Goal: Use online tool/utility: Utilize a website feature to perform a specific function

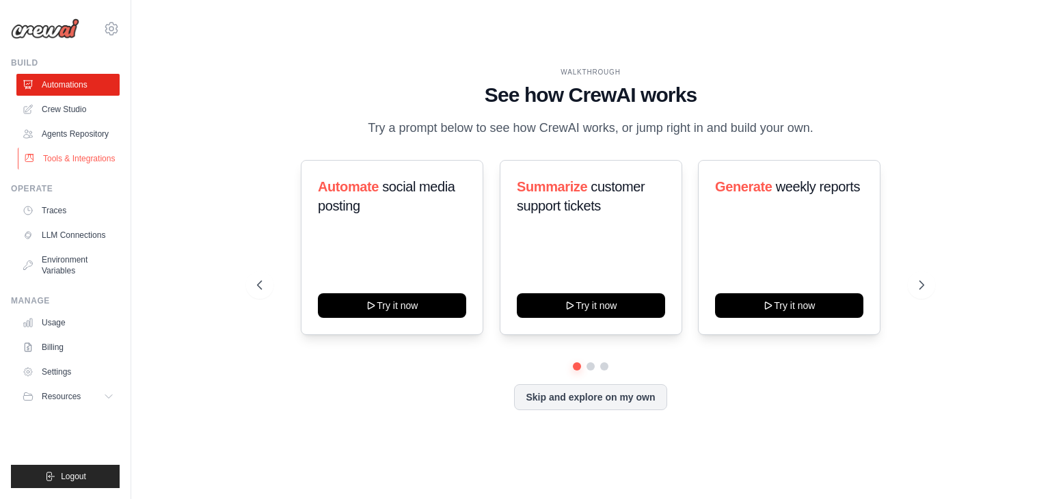
click at [83, 155] on link "Tools & Integrations" at bounding box center [69, 159] width 103 height 22
click at [95, 155] on link "Tools & Integrations" at bounding box center [69, 159] width 103 height 22
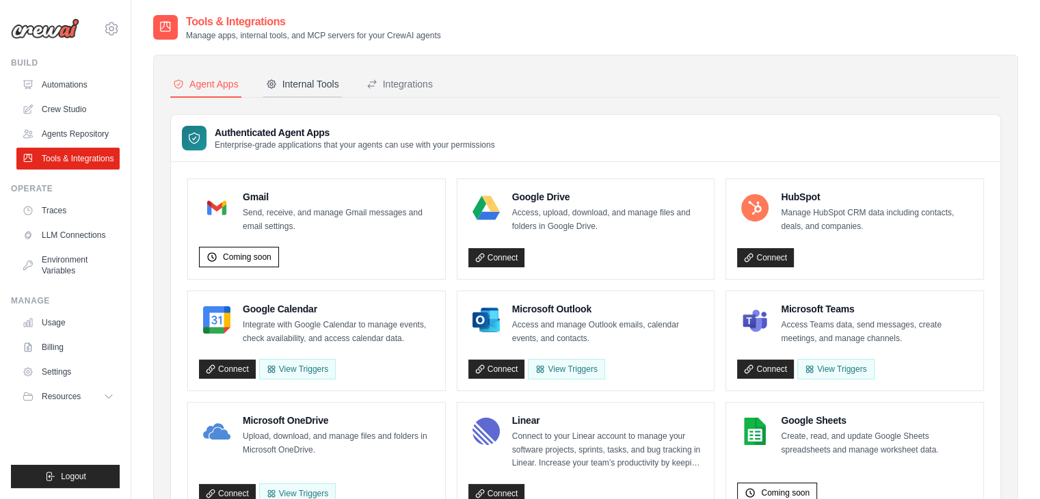
click at [306, 85] on div "Internal Tools" at bounding box center [302, 84] width 73 height 14
click at [325, 88] on div "Internal Tools" at bounding box center [302, 84] width 73 height 14
click at [295, 89] on div "Internal Tools" at bounding box center [302, 84] width 73 height 14
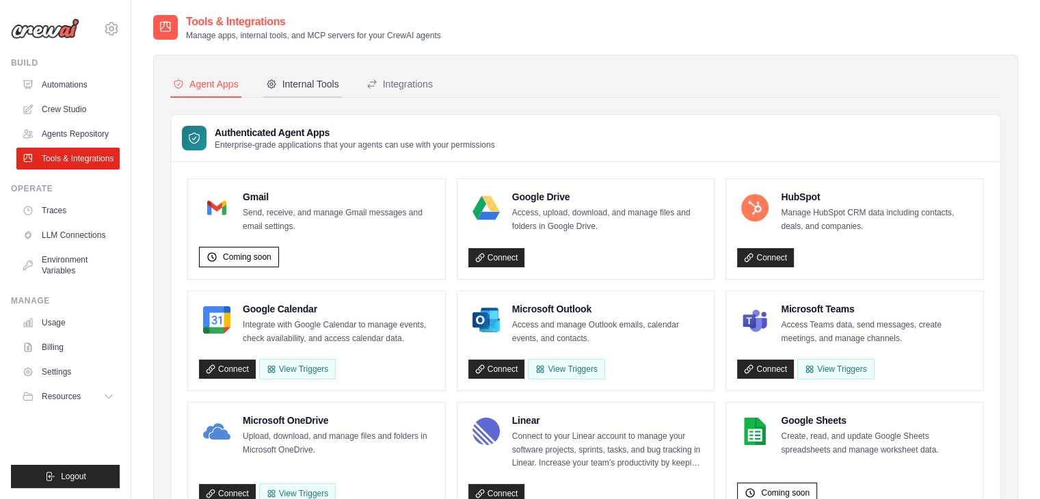
click at [295, 89] on div "Internal Tools" at bounding box center [302, 84] width 73 height 14
click at [303, 81] on div "Internal Tools" at bounding box center [302, 84] width 73 height 14
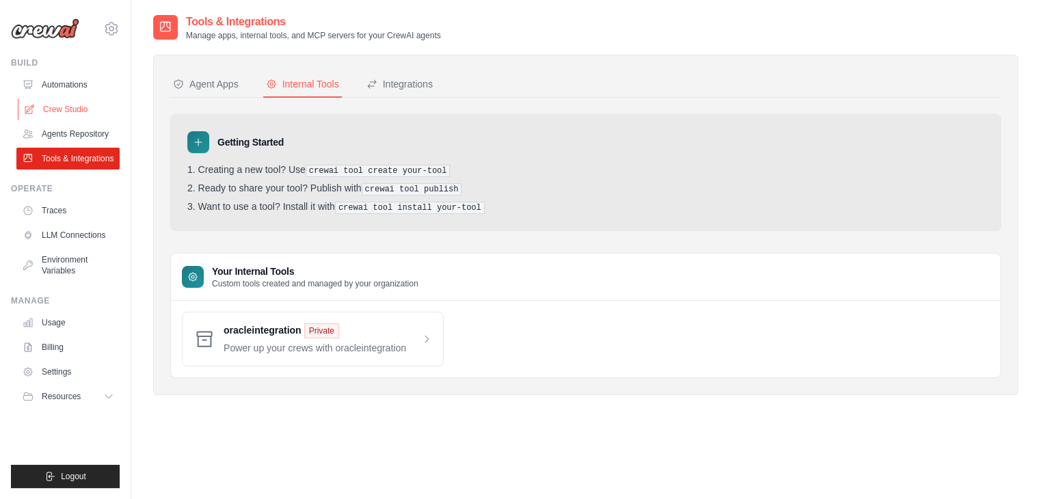
click at [58, 111] on link "Crew Studio" at bounding box center [69, 109] width 103 height 22
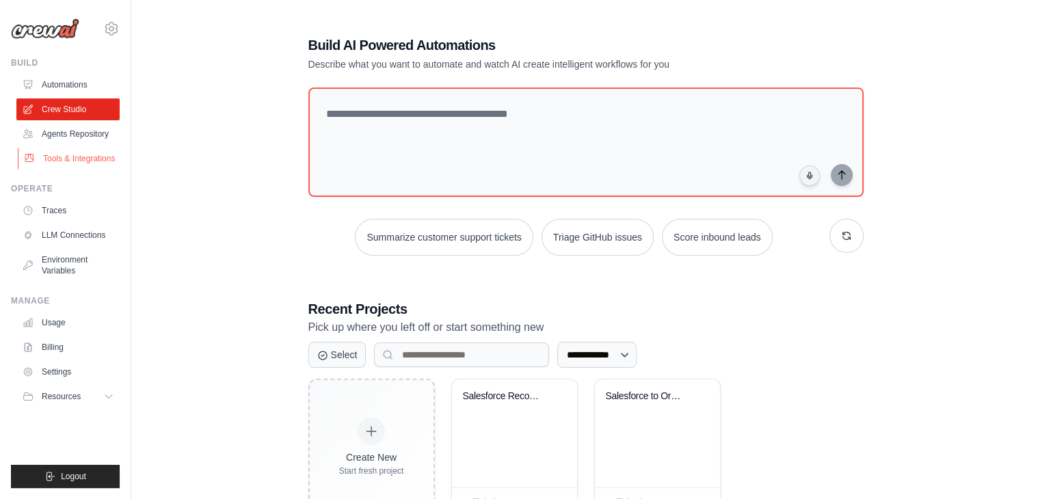
click at [64, 154] on link "Tools & Integrations" at bounding box center [69, 159] width 103 height 22
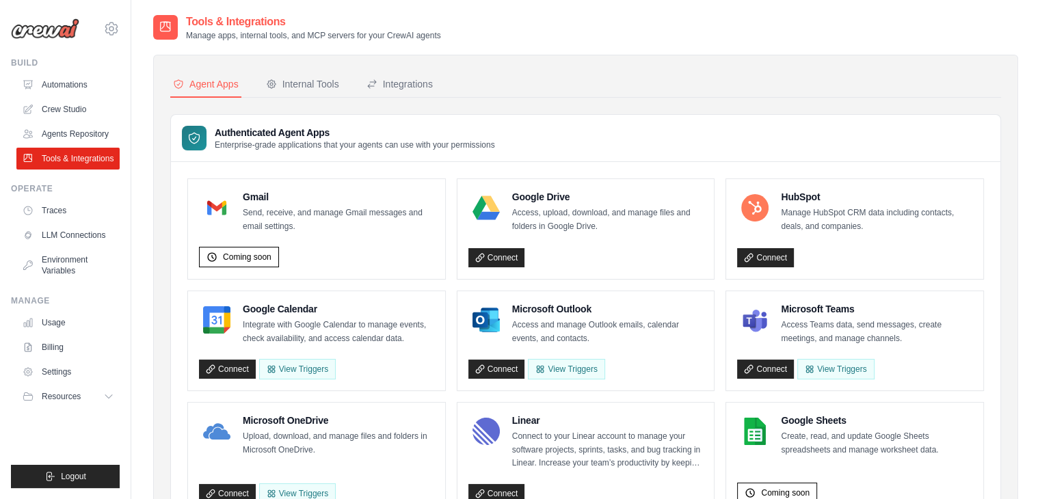
click at [297, 80] on div "Internal Tools" at bounding box center [302, 84] width 73 height 14
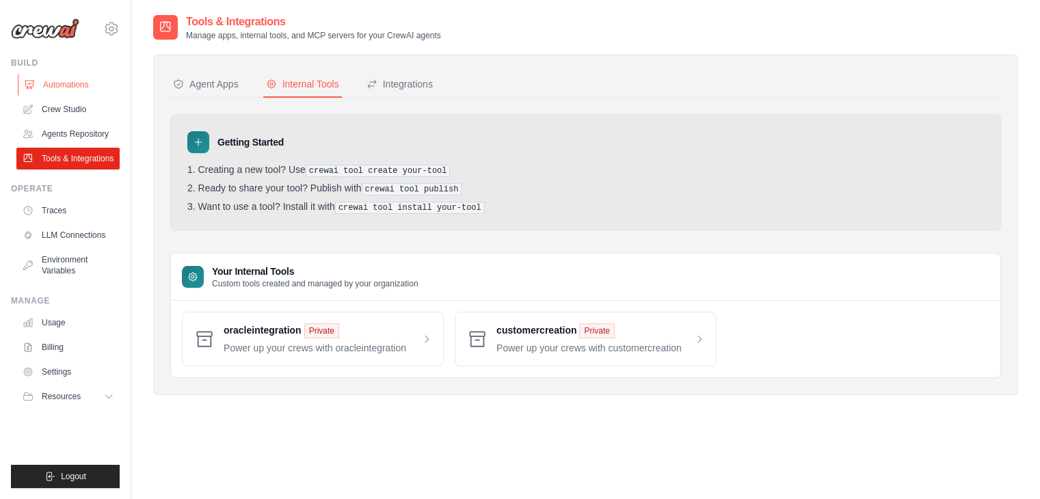
click at [64, 88] on link "Automations" at bounding box center [69, 85] width 103 height 22
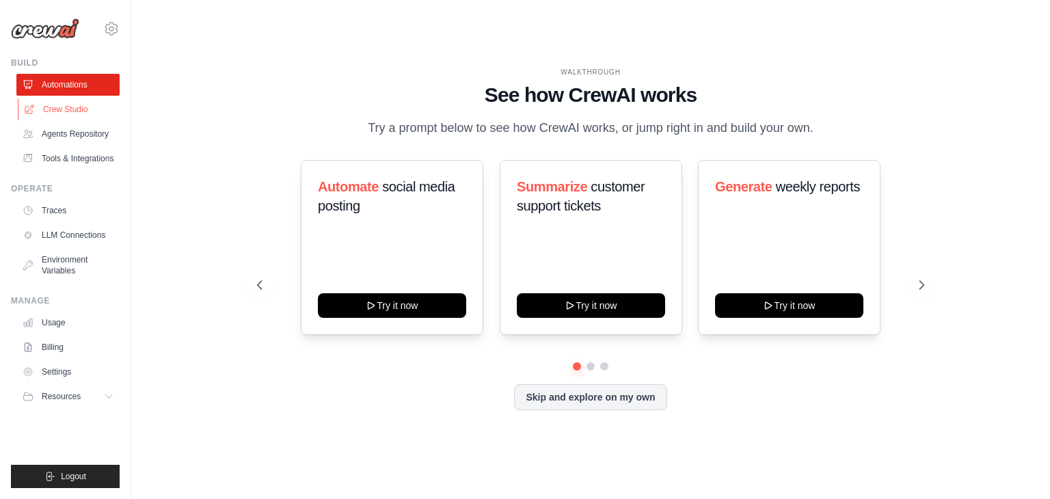
click at [71, 114] on link "Crew Studio" at bounding box center [69, 109] width 103 height 22
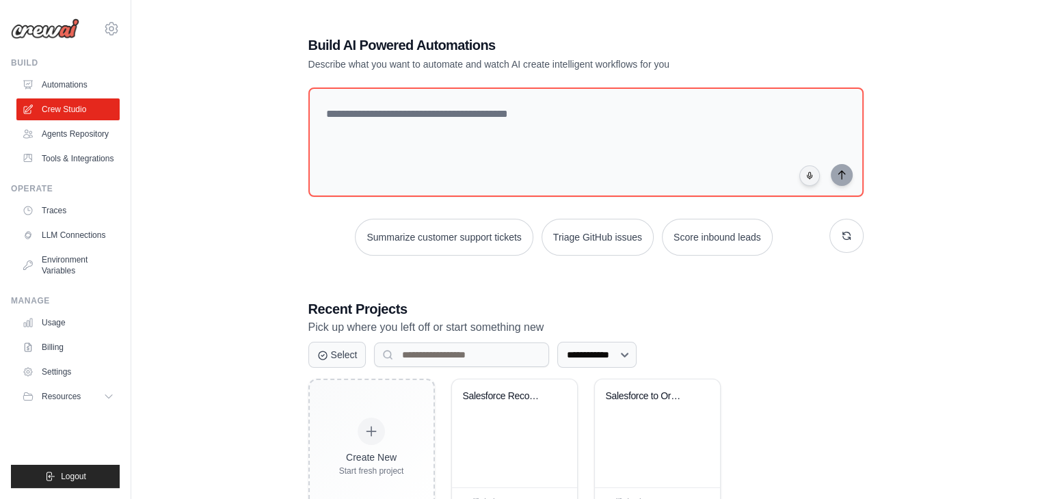
scroll to position [51, 0]
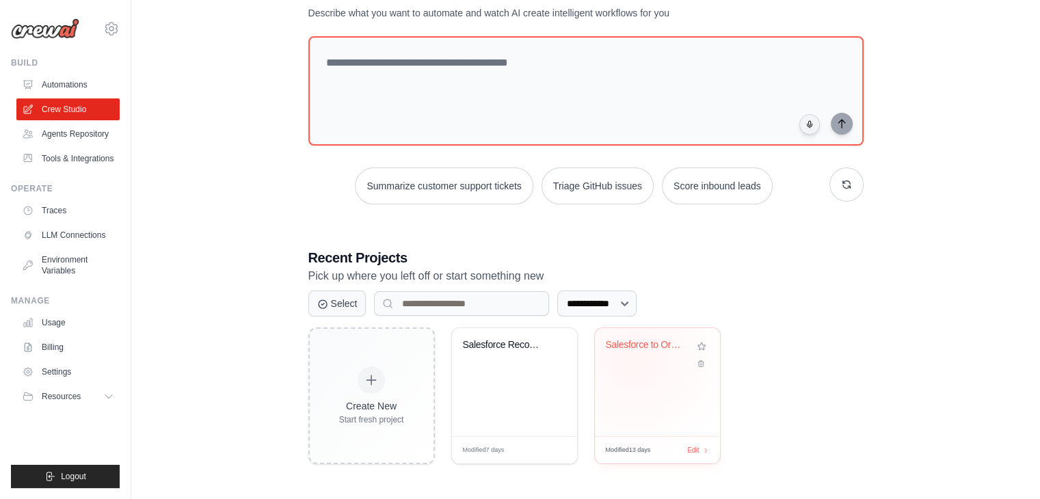
click at [634, 359] on div "Salesforce to Oracle Fusion Integra..." at bounding box center [657, 354] width 103 height 31
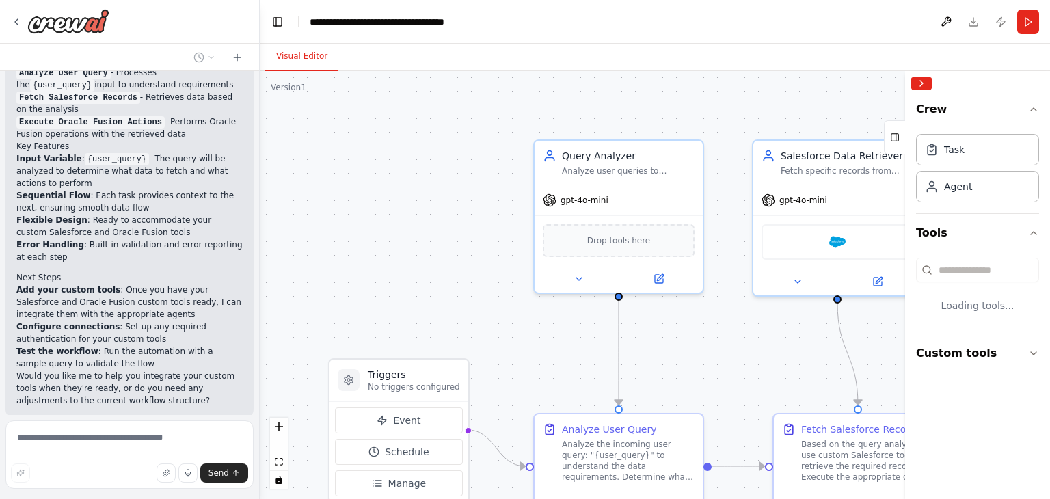
scroll to position [889, 0]
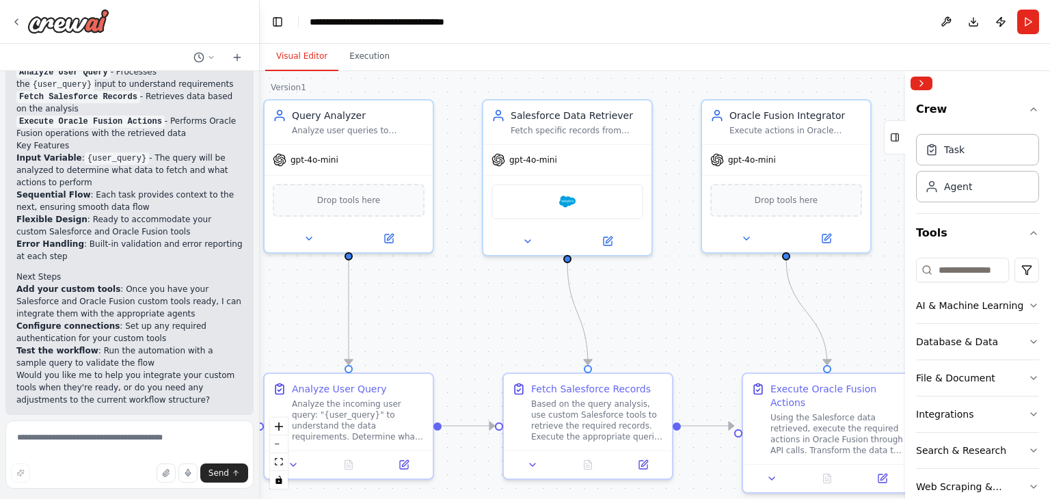
drag, startPoint x: 475, startPoint y: 217, endPoint x: 205, endPoint y: 176, distance: 273.1
click at [205, 176] on div "Hello! I'm the CrewAI assistant. What kind of automation do you want to build? …" at bounding box center [525, 249] width 1050 height 499
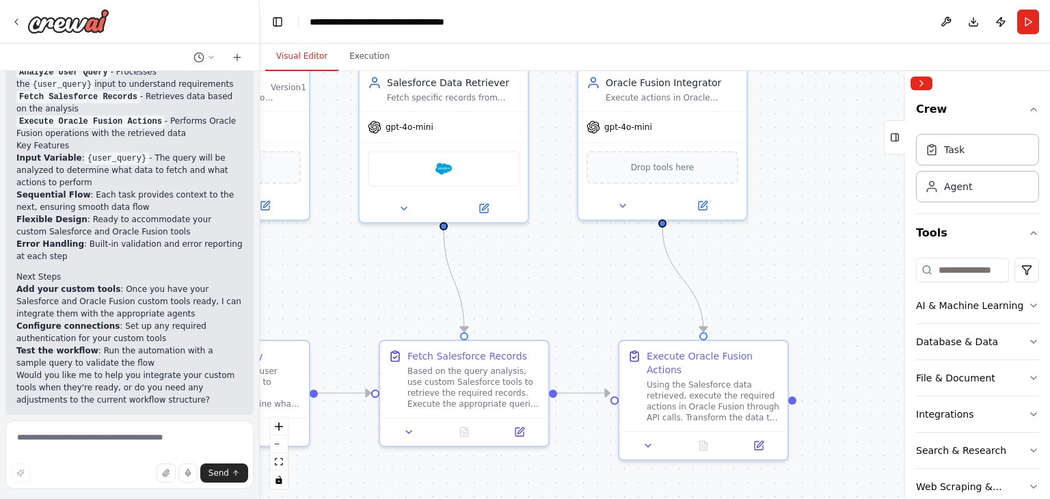
drag, startPoint x: 506, startPoint y: 297, endPoint x: 382, endPoint y: 265, distance: 128.0
click at [382, 265] on div ".deletable-edge-delete-btn { width: 20px; height: 20px; border: 0px solid #ffff…" at bounding box center [655, 285] width 790 height 428
click at [1028, 230] on icon "button" at bounding box center [1033, 233] width 11 height 11
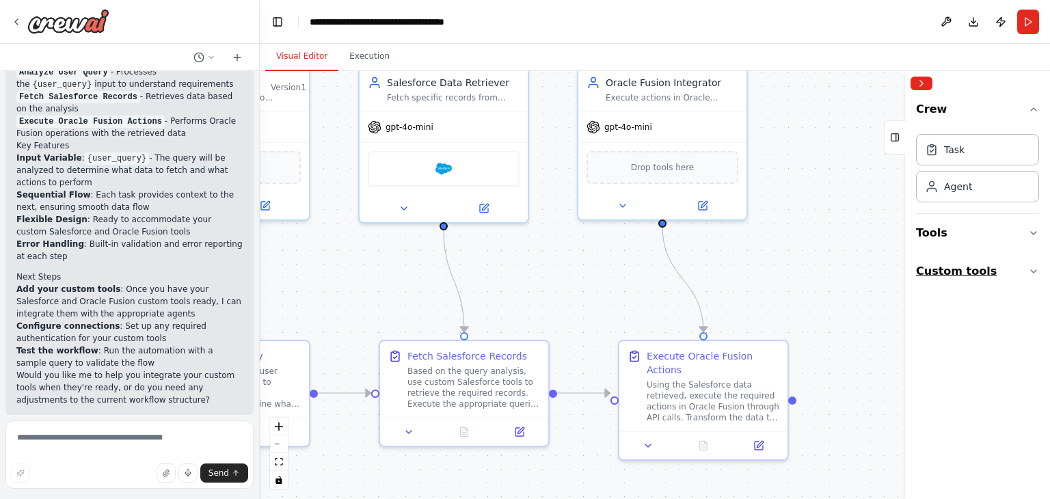
click at [1034, 275] on icon "button" at bounding box center [1033, 271] width 11 height 11
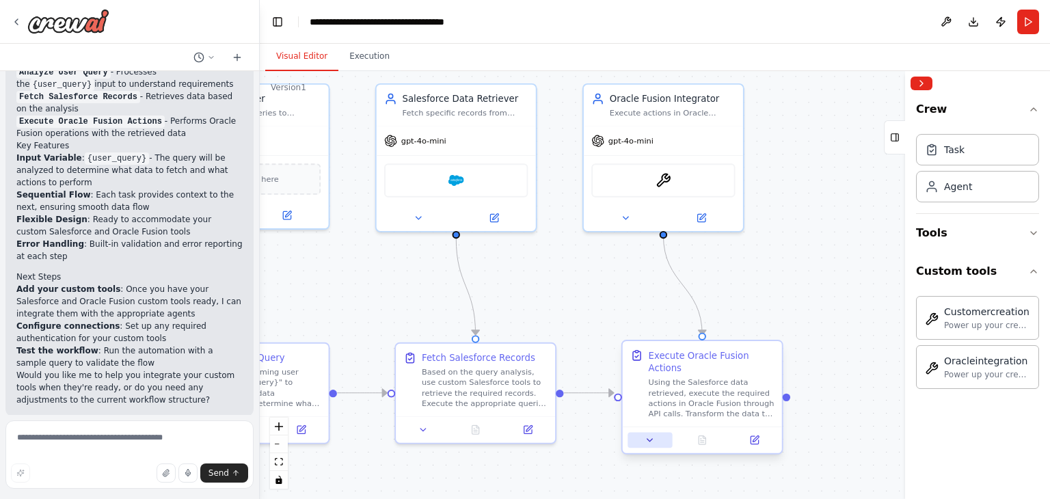
click at [654, 433] on button at bounding box center [650, 441] width 44 height 16
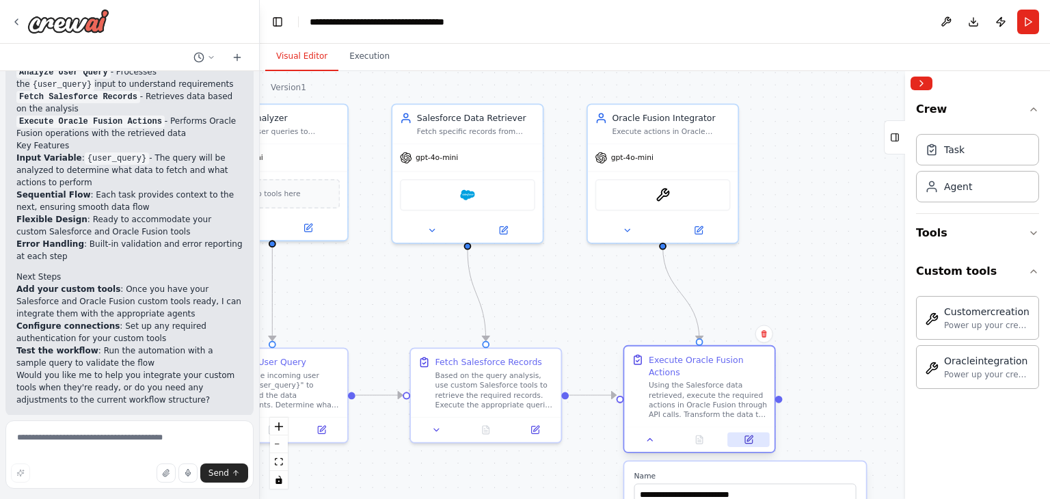
click at [743, 433] on button at bounding box center [749, 439] width 42 height 14
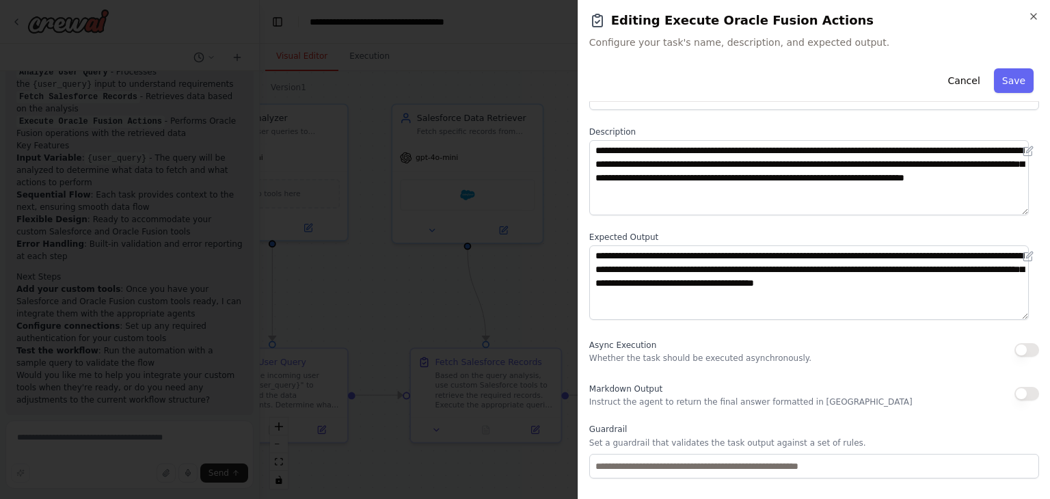
scroll to position [45, 0]
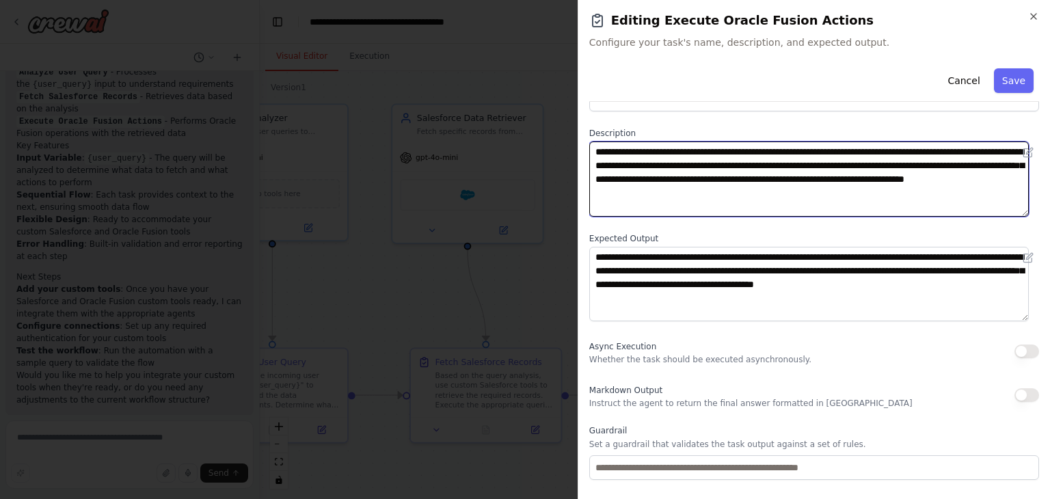
click at [789, 194] on textarea "**********" at bounding box center [809, 179] width 440 height 75
type textarea "**********"
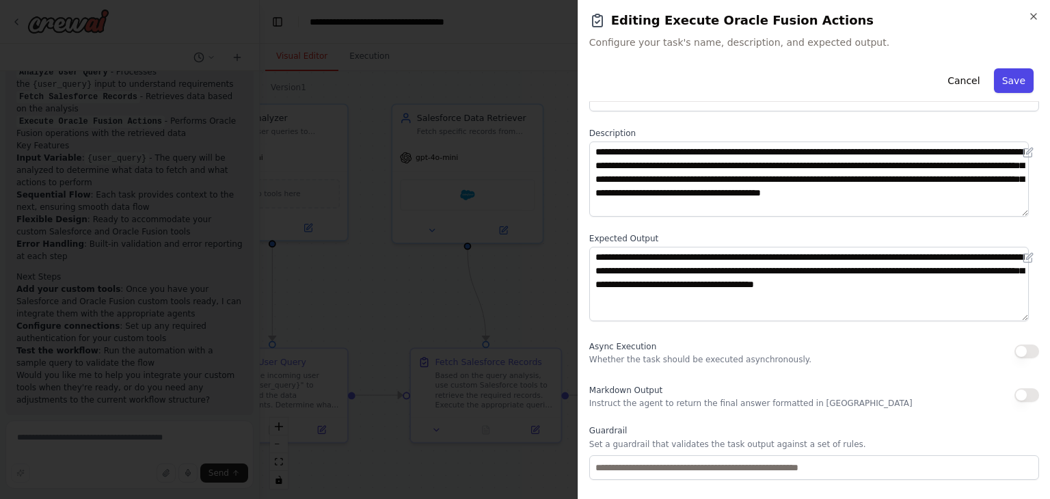
click at [1009, 79] on button "Save" at bounding box center [1014, 80] width 40 height 25
type textarea "**********"
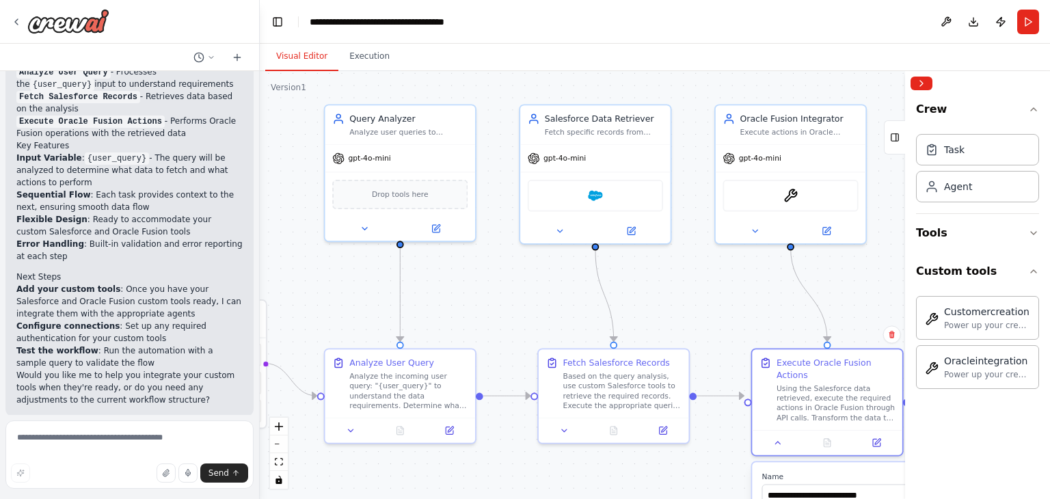
drag, startPoint x: 425, startPoint y: 291, endPoint x: 553, endPoint y: 291, distance: 127.9
click at [553, 291] on div ".deletable-edge-delete-btn { width: 20px; height: 20px; border: 0px solid #ffff…" at bounding box center [655, 285] width 790 height 428
click at [394, 157] on div "gpt-4o-mini" at bounding box center [400, 156] width 150 height 27
click at [467, 90] on icon at bounding box center [464, 89] width 5 height 8
click at [440, 90] on button "Confirm" at bounding box center [426, 89] width 49 height 16
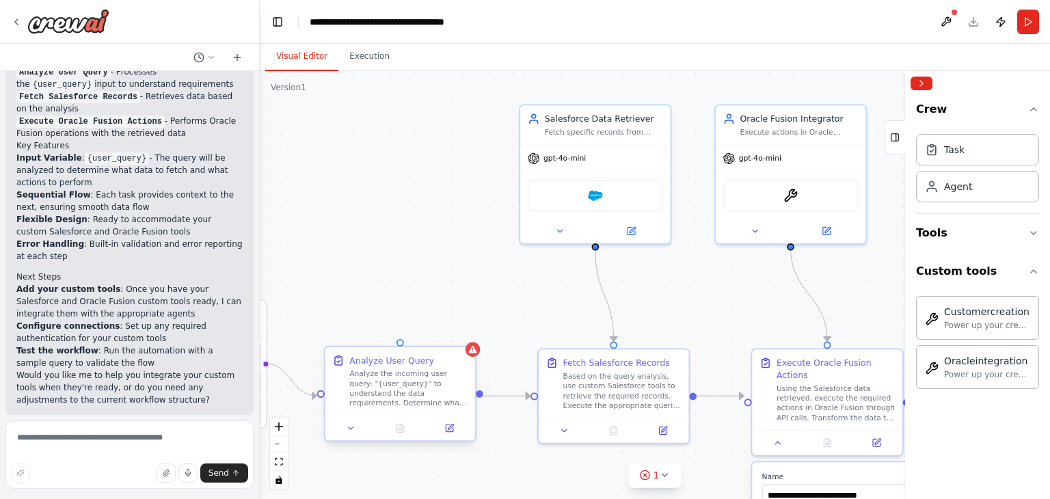
click at [441, 369] on div "Analyze the incoming user query: "{user_query}" to understand the data requirem…" at bounding box center [408, 388] width 118 height 39
click at [466, 334] on icon at bounding box center [465, 334] width 8 height 8
click at [434, 332] on button "Confirm" at bounding box center [426, 334] width 49 height 16
click at [468, 235] on div ".deletable-edge-delete-btn { width: 20px; height: 20px; border: 0px solid #ffff…" at bounding box center [655, 285] width 790 height 428
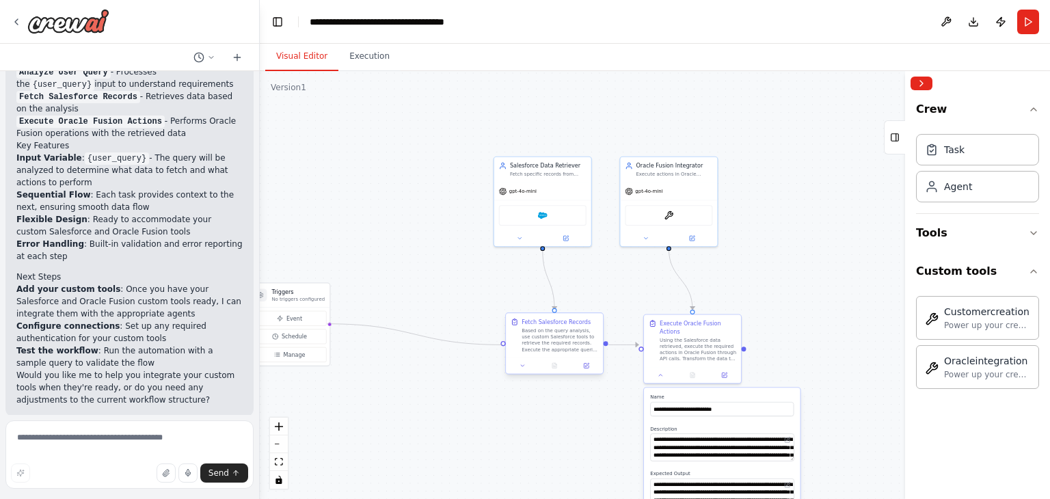
drag, startPoint x: 328, startPoint y: 324, endPoint x: 503, endPoint y: 344, distance: 175.5
click at [503, 344] on div "**********" at bounding box center [437, 240] width 456 height 247
click at [300, 327] on div "Event Schedule Manage" at bounding box center [290, 336] width 74 height 51
click at [304, 289] on h3 "Triggers" at bounding box center [297, 292] width 53 height 8
drag, startPoint x: 328, startPoint y: 325, endPoint x: 503, endPoint y: 343, distance: 175.3
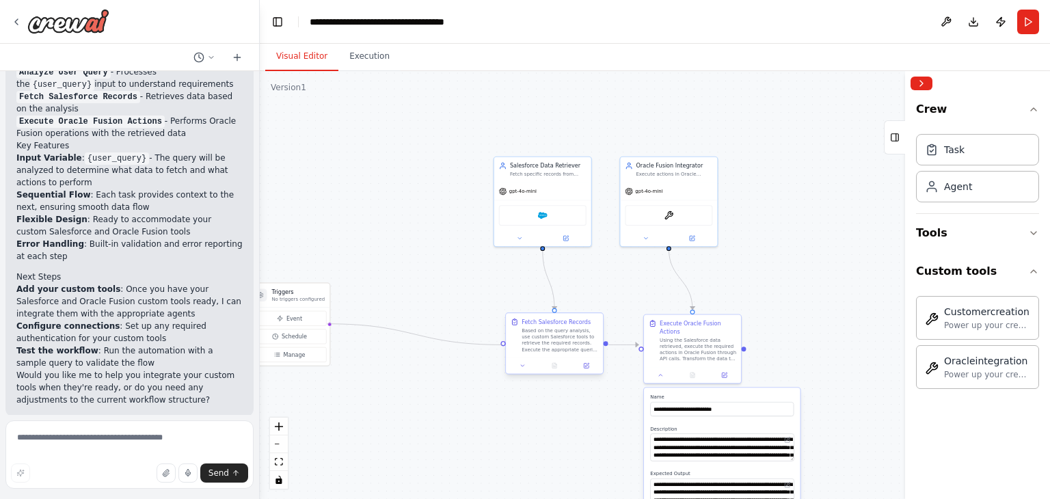
click at [503, 343] on div "**********" at bounding box center [437, 240] width 456 height 247
drag, startPoint x: 544, startPoint y: 342, endPoint x: 511, endPoint y: 348, distance: 34.1
click at [511, 348] on div "Based on the query analysis, use custom Salesforce tools to retrieve the requir…" at bounding box center [532, 348] width 77 height 25
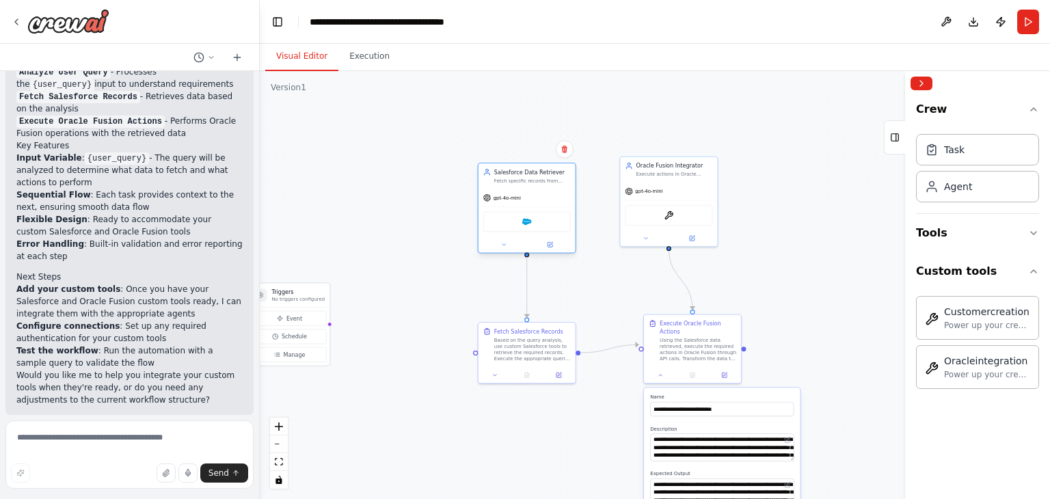
drag, startPoint x: 546, startPoint y: 199, endPoint x: 529, endPoint y: 207, distance: 18.3
click at [529, 207] on div "Salesforce" at bounding box center [527, 221] width 97 height 30
drag, startPoint x: 674, startPoint y: 216, endPoint x: 697, endPoint y: 218, distance: 23.3
click at [697, 218] on div "Customercreation" at bounding box center [693, 214] width 88 height 21
click at [630, 455] on div ".deletable-edge-delete-btn { width: 20px; height: 20px; border: 0px solid #ffff…" at bounding box center [655, 285] width 790 height 428
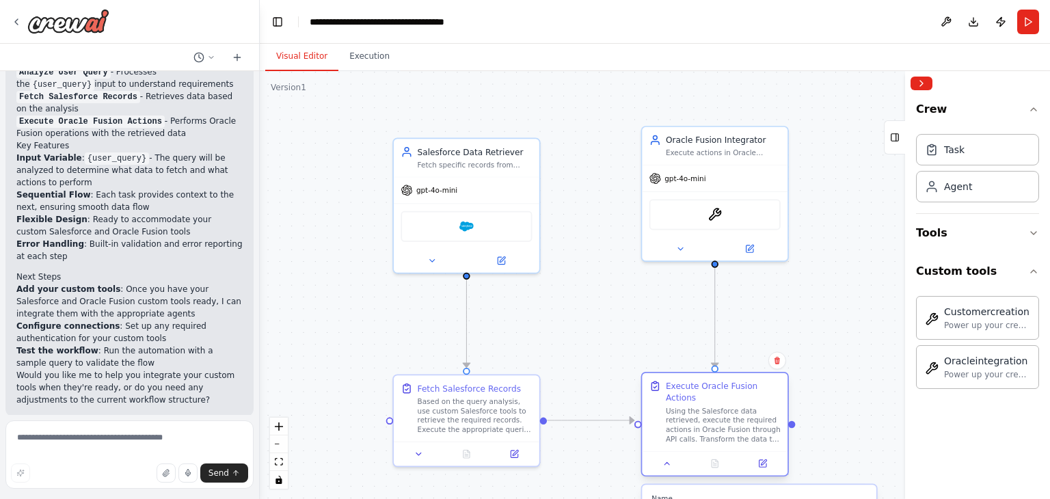
drag, startPoint x: 697, startPoint y: 397, endPoint x: 697, endPoint y: 410, distance: 13.0
click at [697, 410] on div "Using the Salesforce data retrieved, execute the required actions in Oracle Fus…" at bounding box center [723, 425] width 115 height 38
click at [473, 215] on div "Salesforce" at bounding box center [466, 224] width 131 height 31
click at [1033, 25] on button "Run" at bounding box center [1028, 22] width 22 height 25
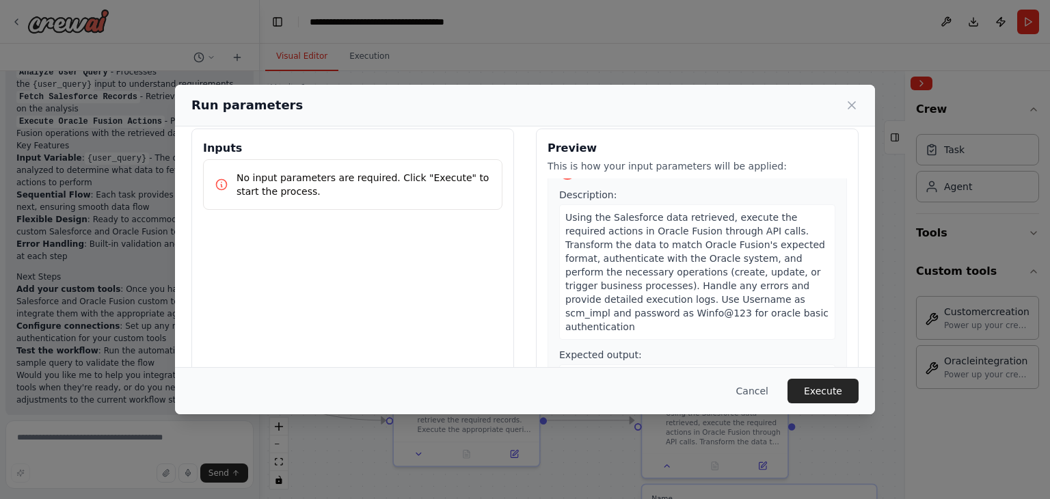
scroll to position [0, 0]
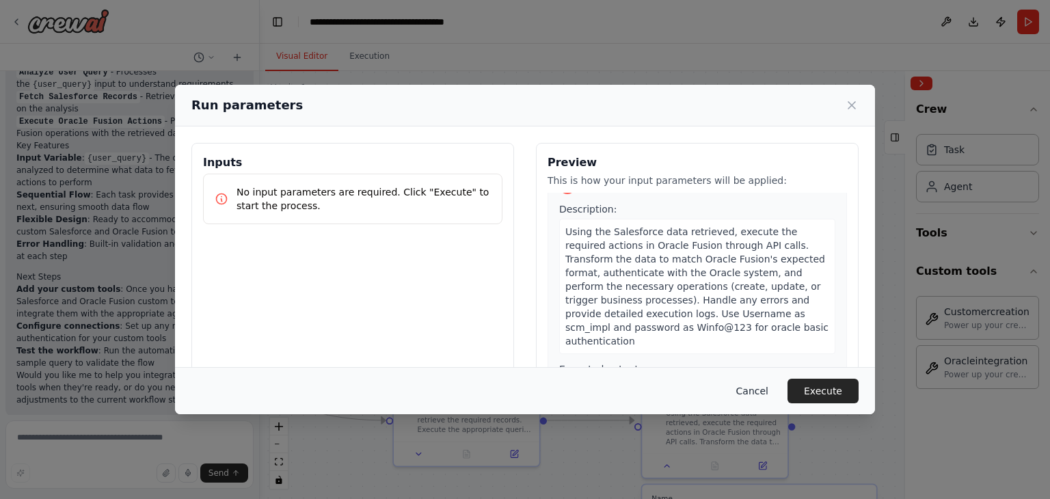
click at [755, 389] on button "Cancel" at bounding box center [752, 391] width 54 height 25
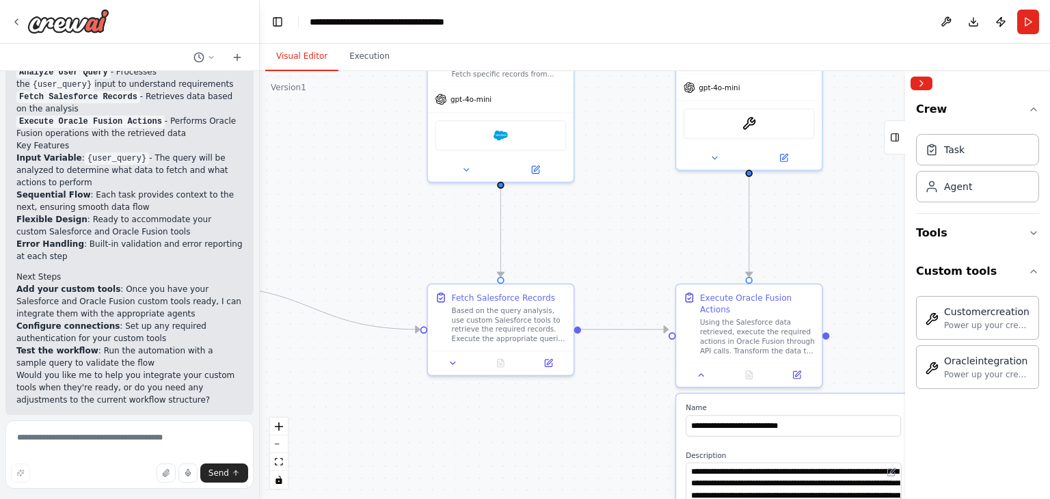
drag, startPoint x: 551, startPoint y: 324, endPoint x: 585, endPoint y: 233, distance: 97.2
click at [585, 233] on div ".deletable-edge-delete-btn { width: 20px; height: 20px; border: 0px solid #ffff…" at bounding box center [655, 285] width 790 height 428
click at [101, 443] on textarea at bounding box center [129, 455] width 248 height 68
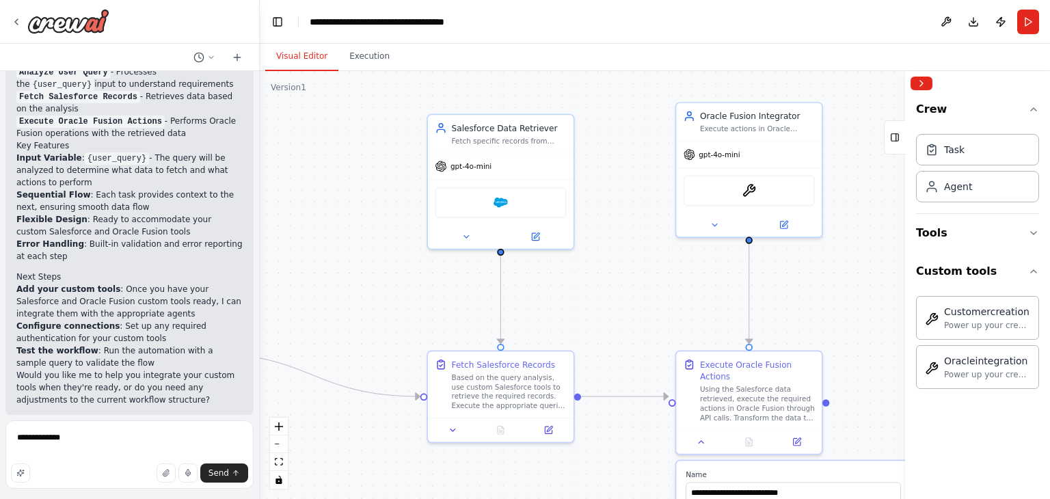
drag, startPoint x: 336, startPoint y: 207, endPoint x: 336, endPoint y: 273, distance: 66.3
click at [336, 273] on div ".deletable-edge-delete-btn { width: 20px; height: 20px; border: 0px solid #ffff…" at bounding box center [655, 285] width 790 height 428
click at [103, 433] on textarea "**********" at bounding box center [129, 455] width 248 height 68
type textarea "**********"
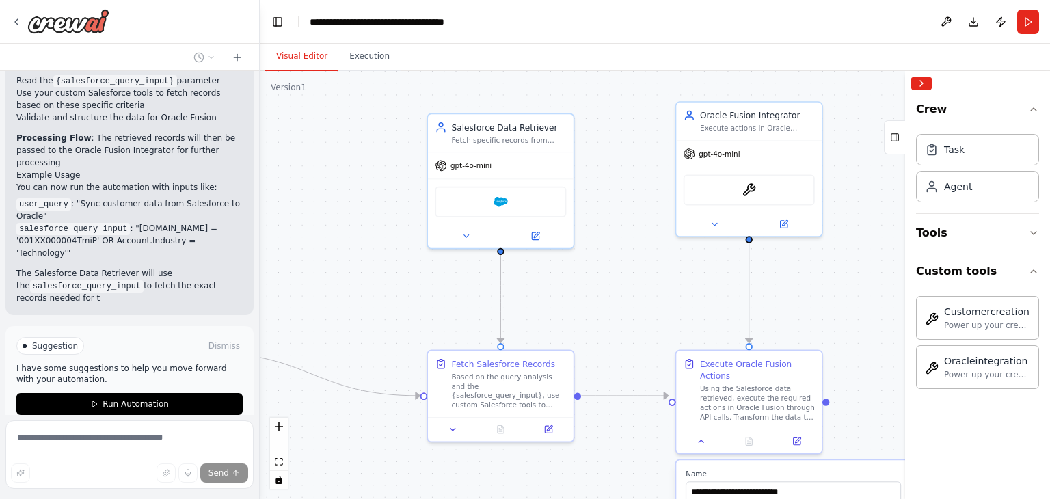
scroll to position [1881, 0]
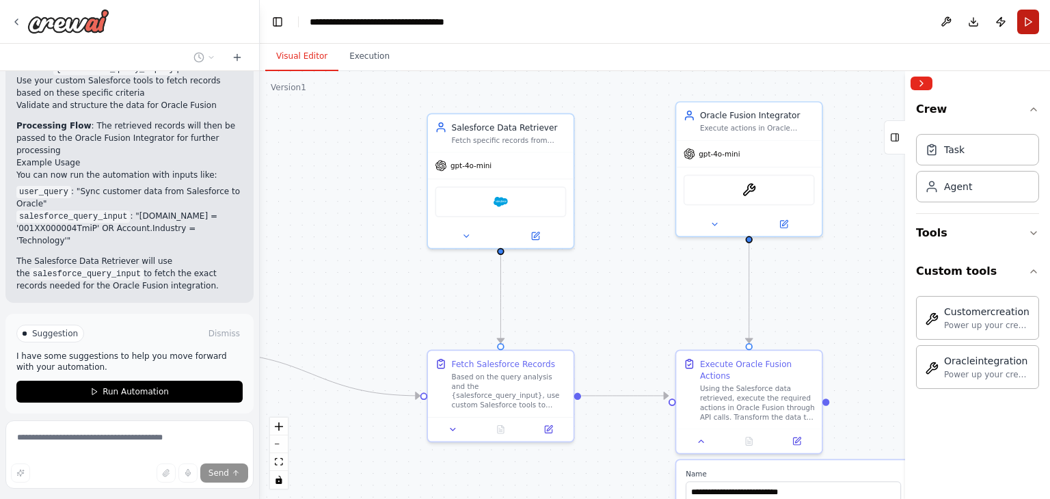
click at [1029, 22] on button "Run" at bounding box center [1028, 22] width 22 height 25
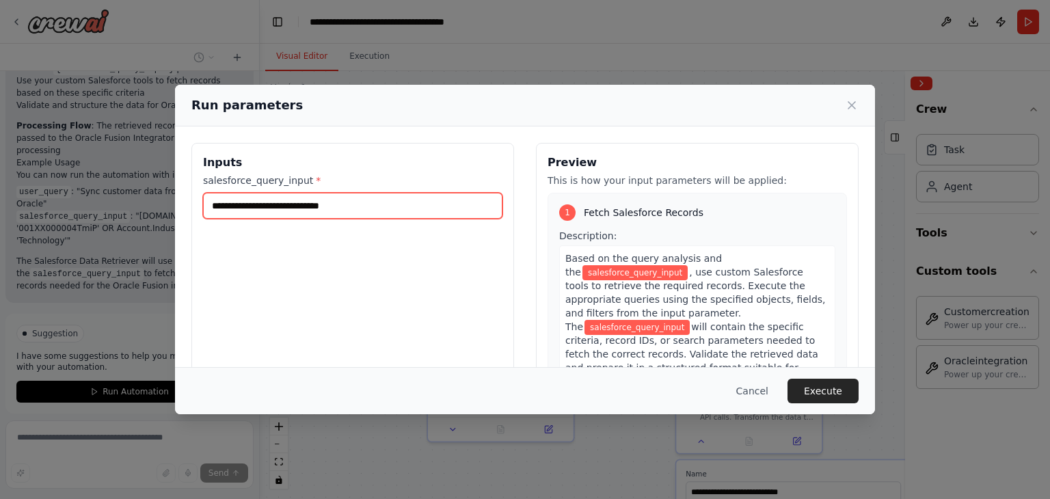
click at [371, 209] on input "salesforce_query_input *" at bounding box center [352, 206] width 299 height 26
click at [438, 215] on input "salesforce_query_input *" at bounding box center [352, 206] width 299 height 26
paste input "**********"
type input "**********"
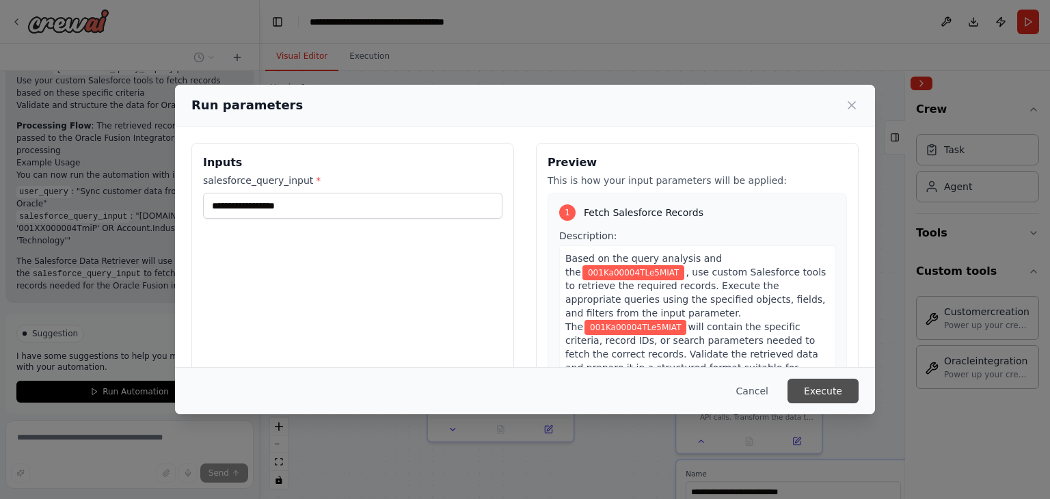
click at [804, 397] on button "Execute" at bounding box center [823, 391] width 71 height 25
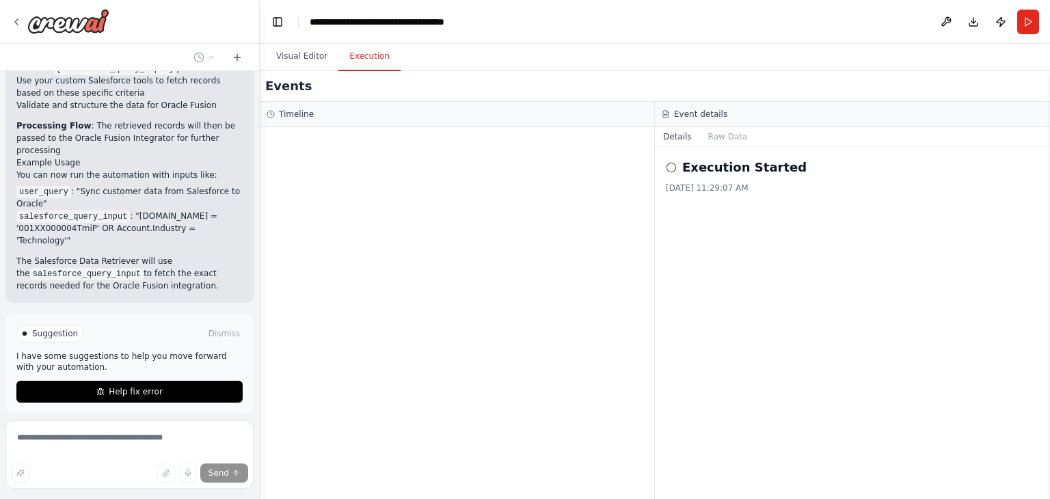
click at [561, 310] on div at bounding box center [457, 313] width 395 height 372
click at [721, 139] on button "Raw Data" at bounding box center [728, 136] width 56 height 19
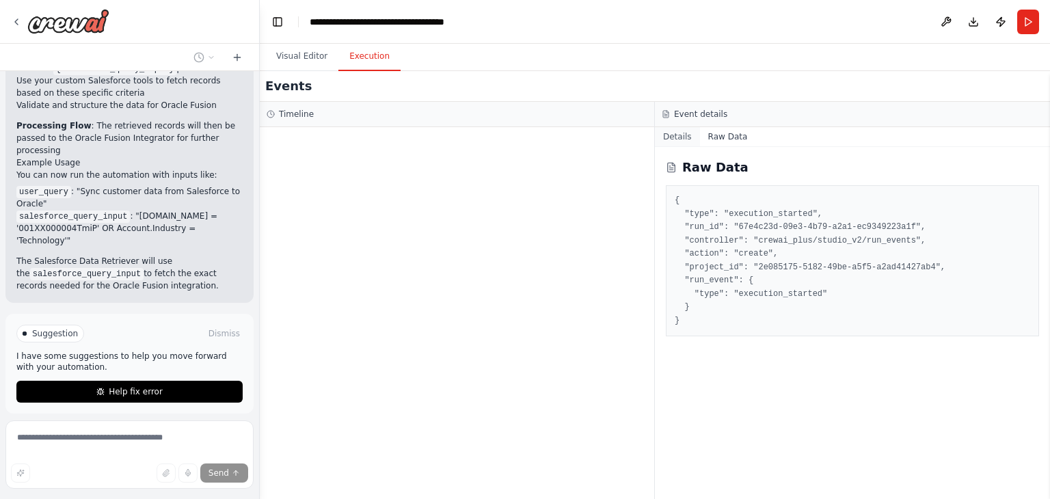
click at [672, 142] on button "Details" at bounding box center [677, 136] width 45 height 19
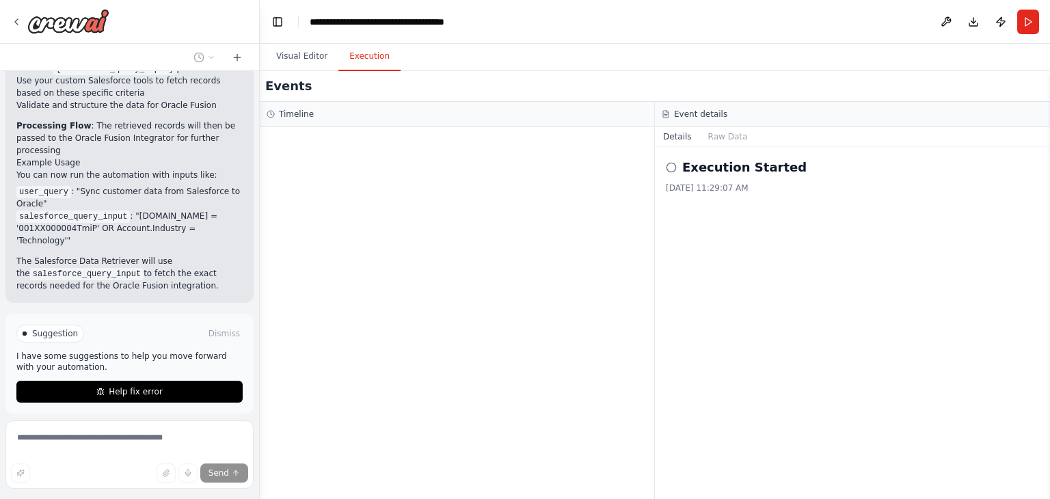
click at [280, 124] on div "Timeline" at bounding box center [457, 114] width 395 height 25
click at [141, 386] on span "Help fix error" at bounding box center [136, 391] width 54 height 11
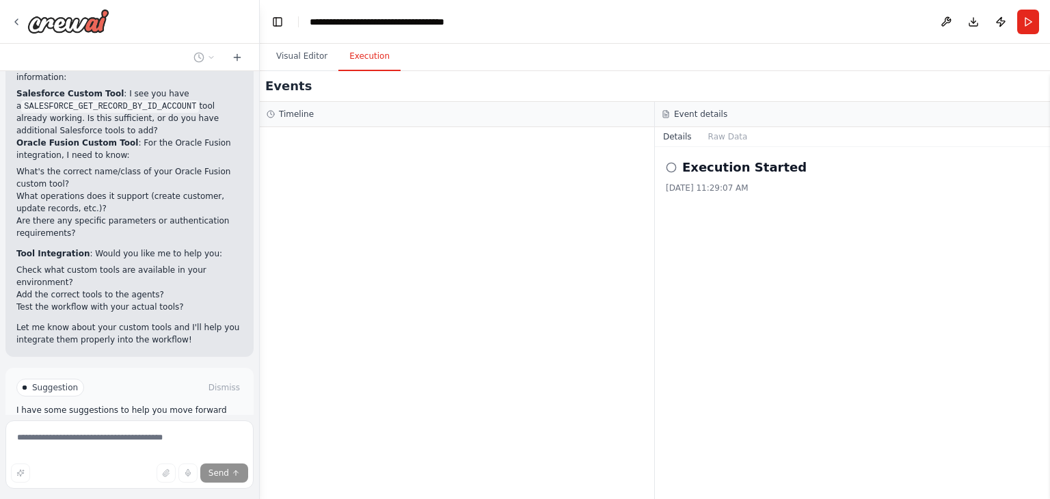
scroll to position [2445, 0]
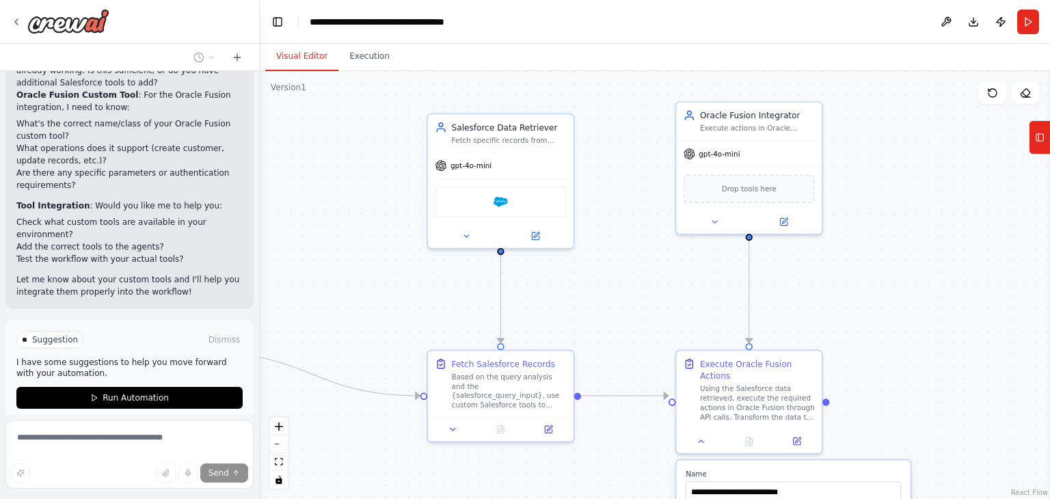
click at [301, 58] on button "Visual Editor" at bounding box center [301, 56] width 73 height 29
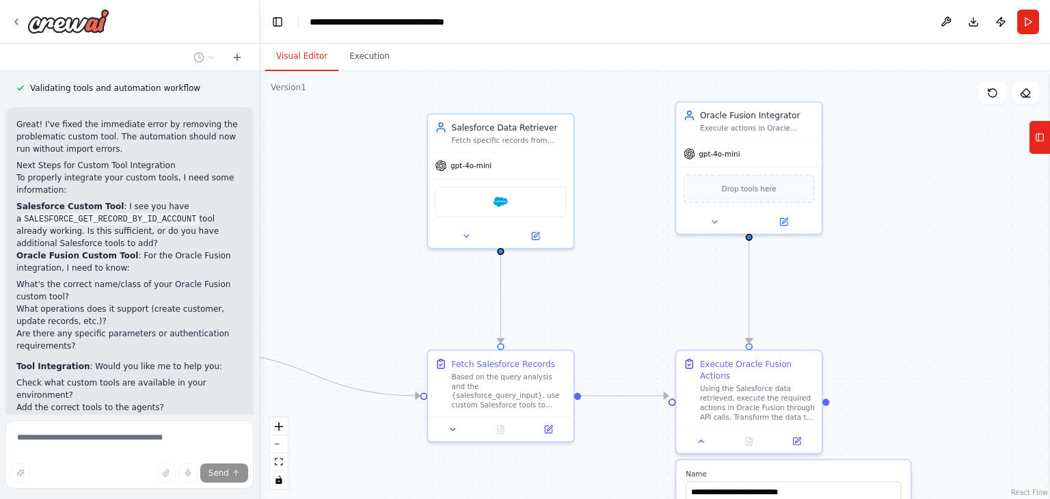
scroll to position [2286, 0]
click at [752, 187] on span "Drop tools here" at bounding box center [749, 187] width 55 height 12
click at [1037, 137] on icon at bounding box center [1040, 137] width 10 height 22
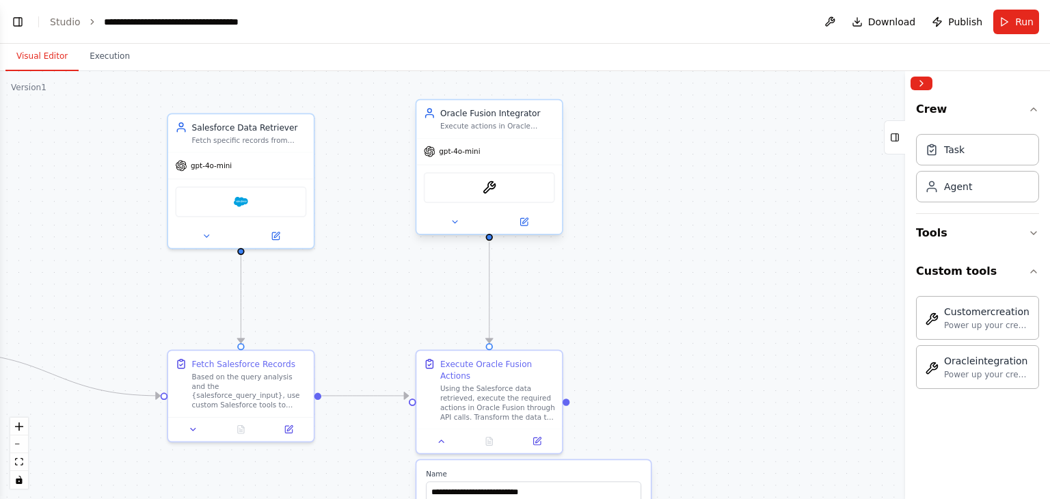
scroll to position [2288, 0]
click at [15, 25] on button "Toggle Left Sidebar" at bounding box center [17, 21] width 19 height 19
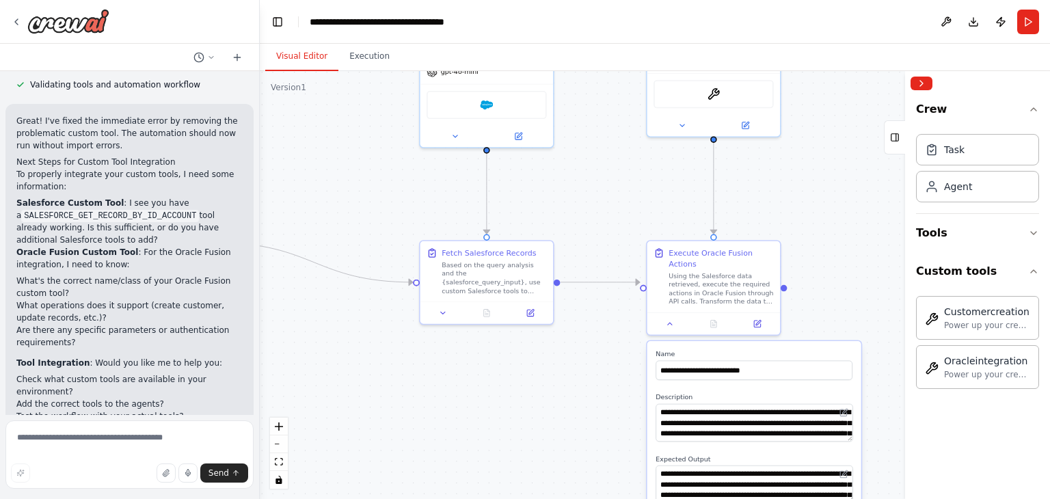
drag, startPoint x: 671, startPoint y: 333, endPoint x: 635, endPoint y: 225, distance: 113.9
click at [635, 225] on div ".deletable-edge-delete-btn { width: 20px; height: 20px; border: 0px solid #ffff…" at bounding box center [655, 285] width 790 height 428
click at [1030, 19] on button "Run" at bounding box center [1028, 22] width 22 height 25
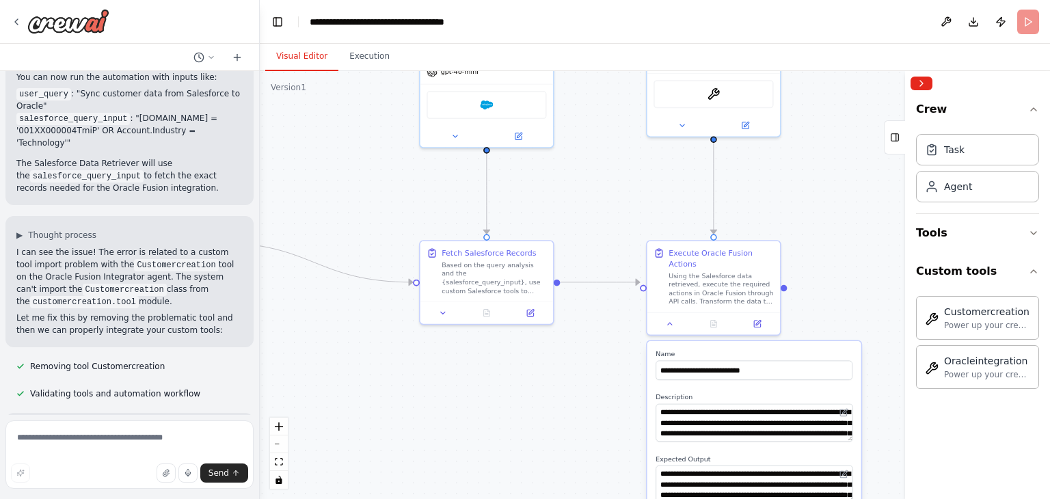
scroll to position [1978, 0]
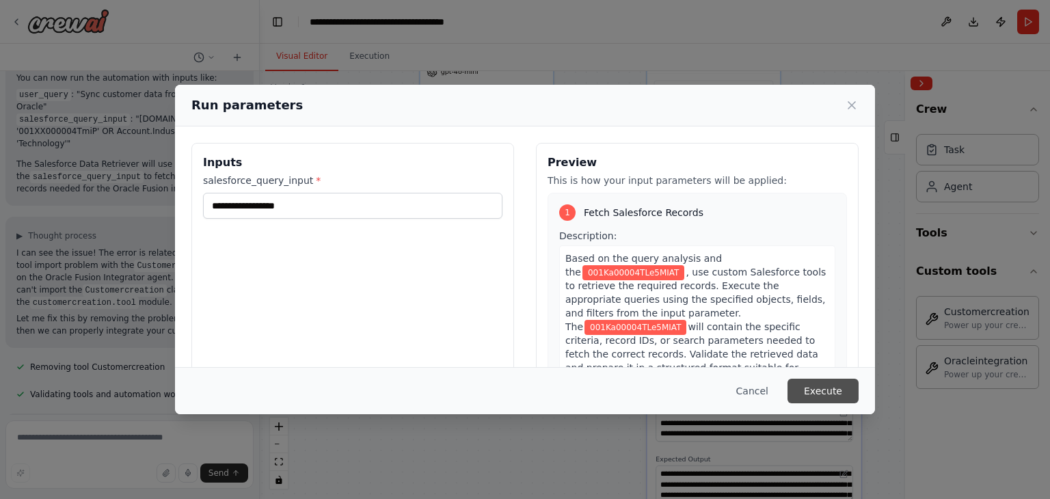
click at [828, 392] on button "Execute" at bounding box center [823, 391] width 71 height 25
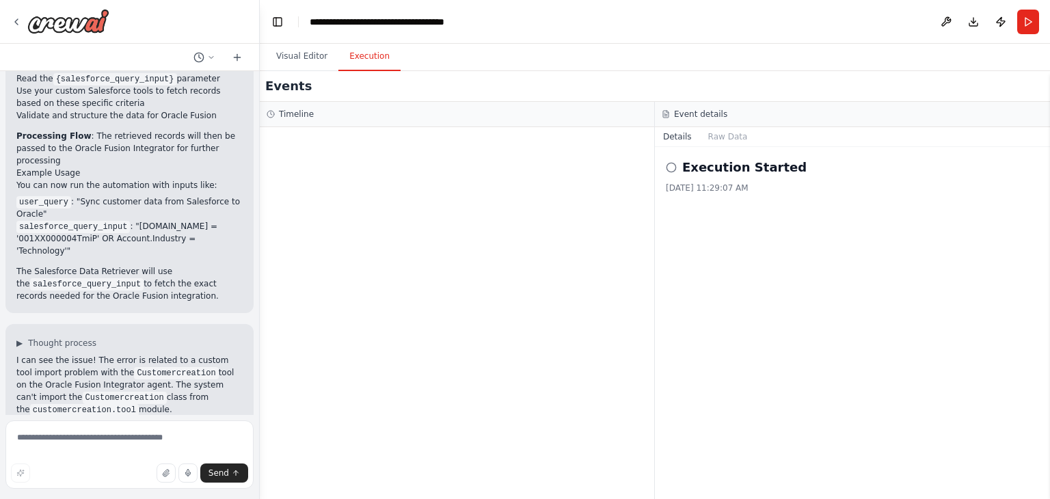
scroll to position [1774, 0]
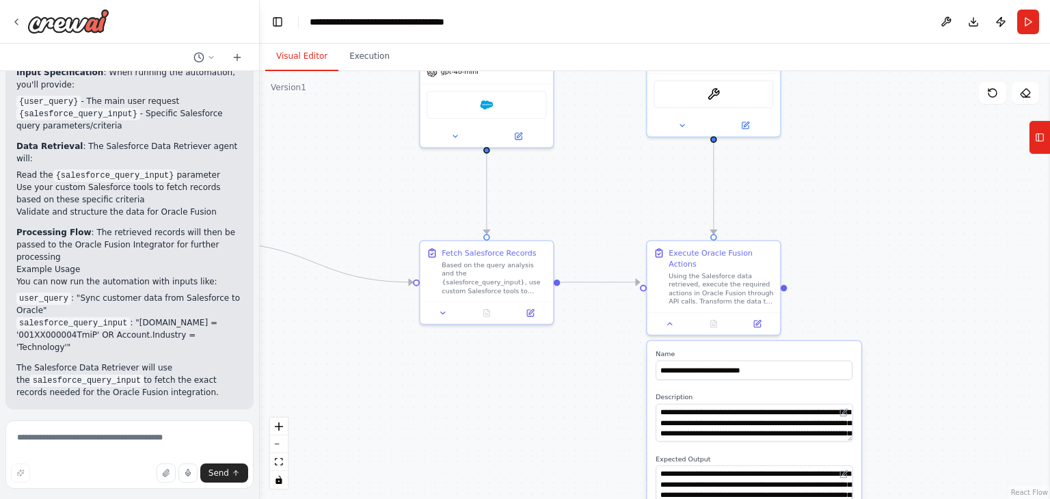
click at [313, 50] on button "Visual Editor" at bounding box center [301, 56] width 73 height 29
click at [972, 23] on button "Download" at bounding box center [974, 22] width 22 height 25
